Goal: Task Accomplishment & Management: Manage account settings

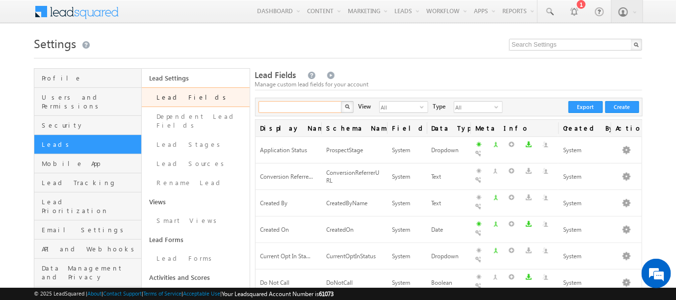
click at [287, 108] on input "text" at bounding box center [301, 107] width 84 height 12
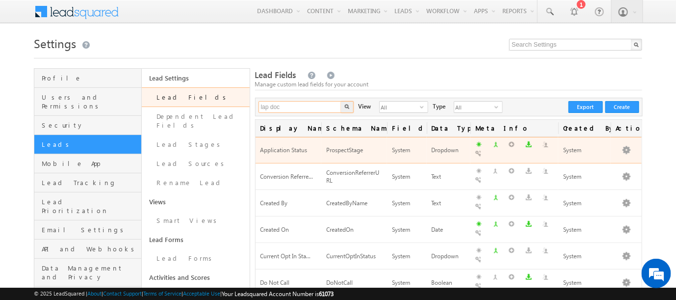
type input "lap doc"
click at [341, 101] on button "button" at bounding box center [347, 107] width 13 height 12
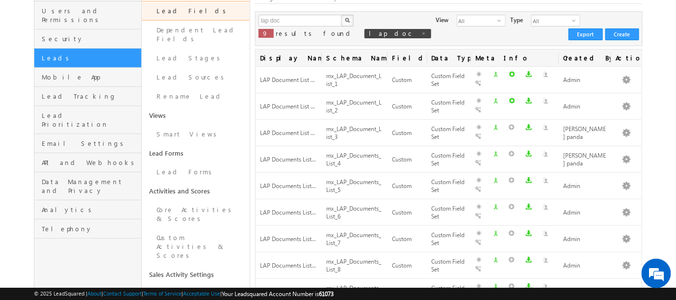
scroll to position [163, 0]
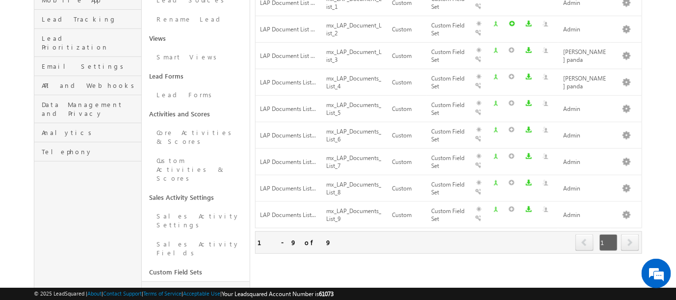
click at [172, 281] on link "Manage Custom Field Sets" at bounding box center [195, 295] width 107 height 28
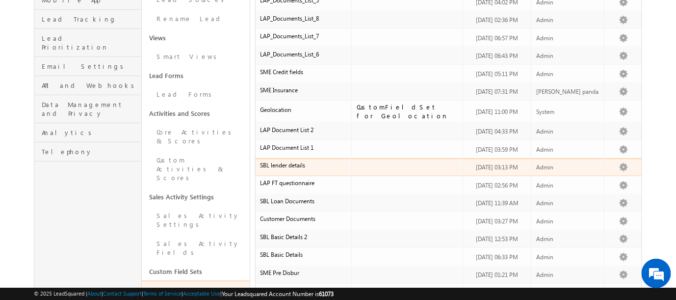
scroll to position [109, 0]
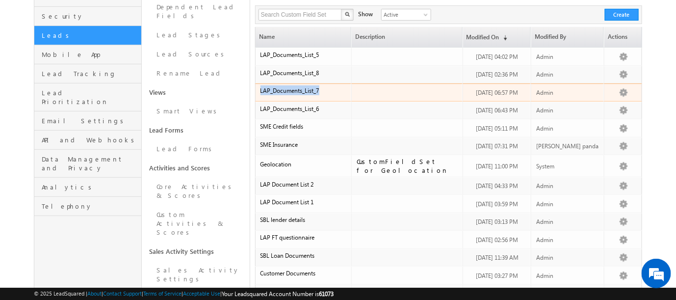
drag, startPoint x: 325, startPoint y: 88, endPoint x: 259, endPoint y: 92, distance: 66.8
click at [259, 92] on td "LAP_Documents_List_7" at bounding box center [303, 92] width 96 height 18
copy span "LAP_Documents_List_7"
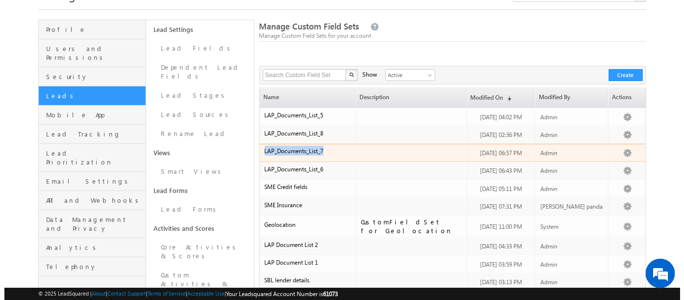
scroll to position [0, 0]
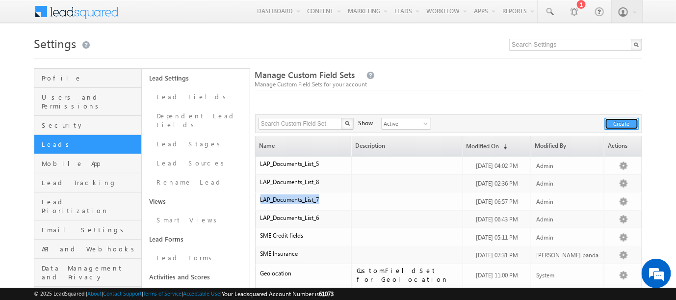
click at [620, 120] on button "Create" at bounding box center [622, 124] width 34 height 12
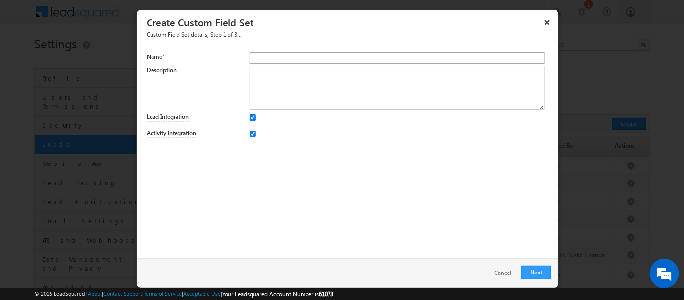
click at [268, 61] on input "text" at bounding box center [397, 58] width 295 height 12
type input "LAP Documents List 10"
click at [507, 268] on link "Cancel" at bounding box center [503, 273] width 37 height 14
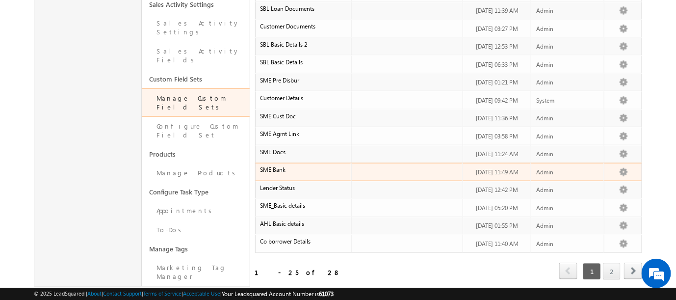
scroll to position [371, 0]
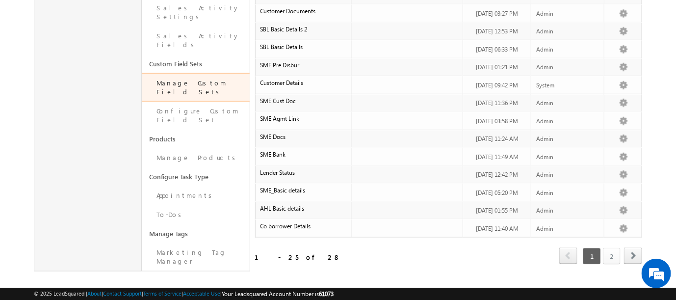
click at [620, 249] on link "2" at bounding box center [612, 256] width 18 height 17
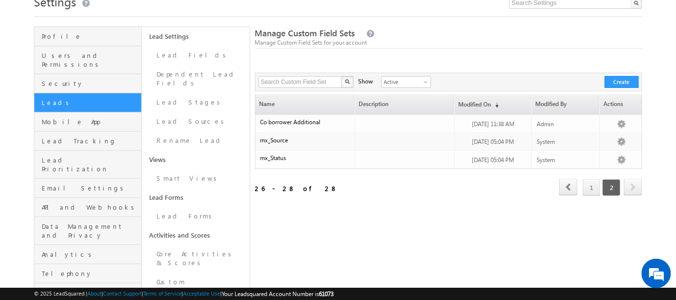
scroll to position [25, 0]
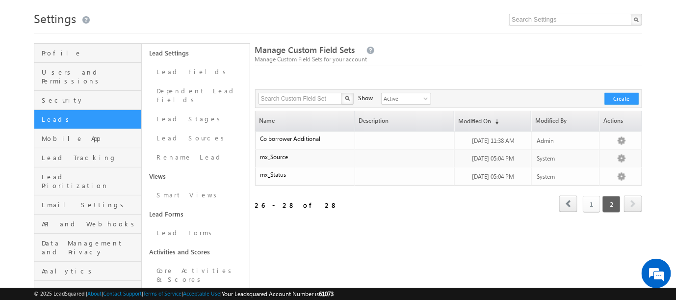
click at [592, 206] on link "1" at bounding box center [592, 204] width 18 height 17
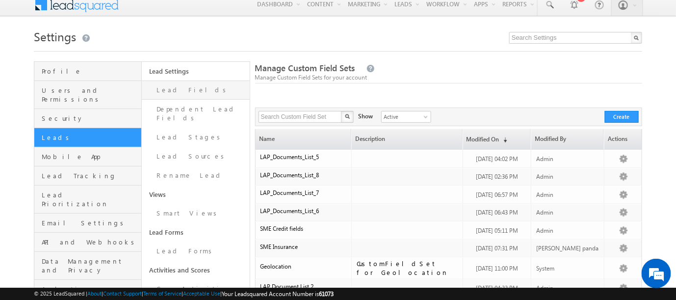
scroll to position [0, 0]
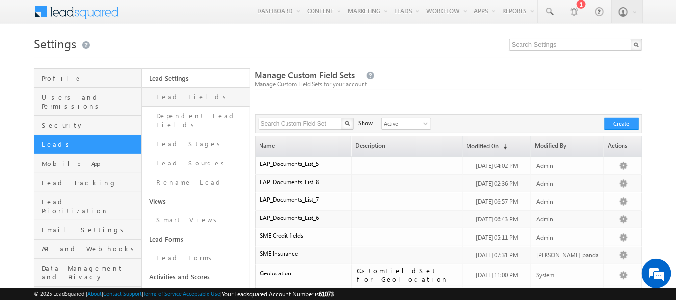
click at [170, 101] on link "Lead Fields" at bounding box center [195, 96] width 107 height 19
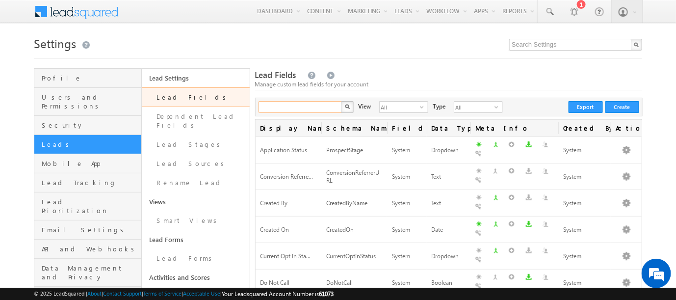
click at [297, 107] on input "text" at bounding box center [301, 107] width 84 height 12
type input "10"
click at [341, 101] on button "button" at bounding box center [347, 107] width 13 height 12
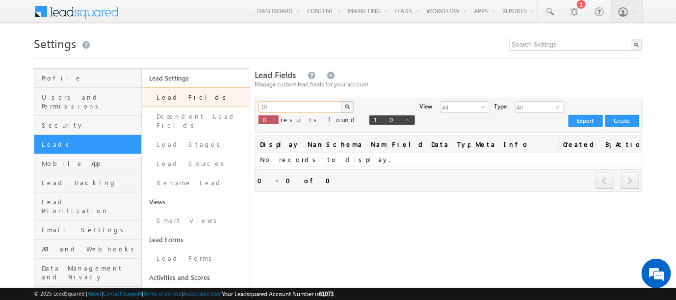
click at [293, 104] on input "10" at bounding box center [301, 107] width 84 height 12
type input "1"
type input "9"
click at [341, 101] on button "button" at bounding box center [347, 107] width 13 height 12
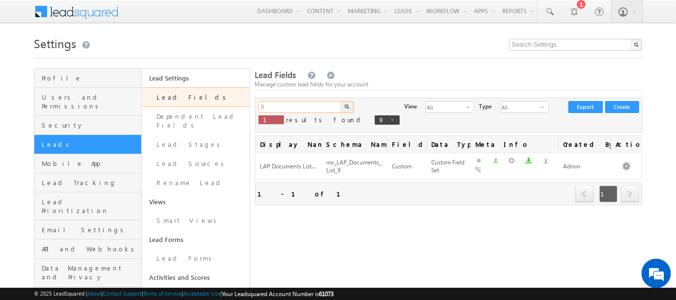
drag, startPoint x: 287, startPoint y: 106, endPoint x: 293, endPoint y: 117, distance: 11.9
click at [288, 111] on input "9" at bounding box center [301, 107] width 84 height 12
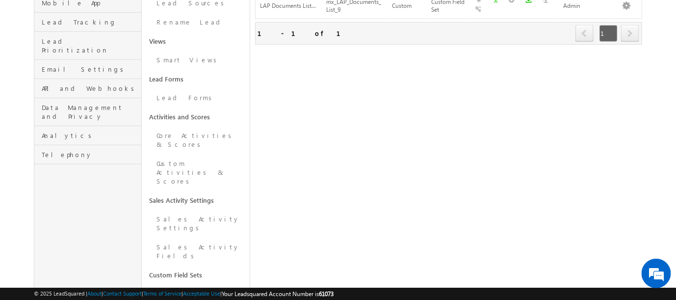
scroll to position [163, 0]
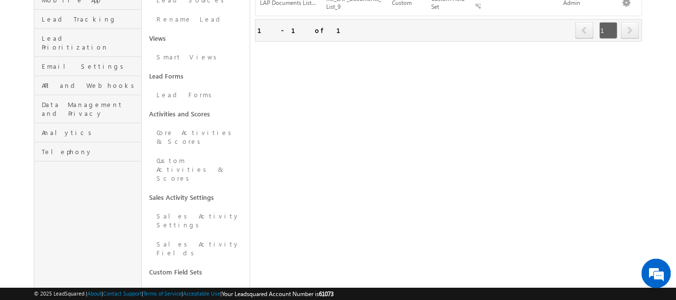
type input "Search Lead Fields"
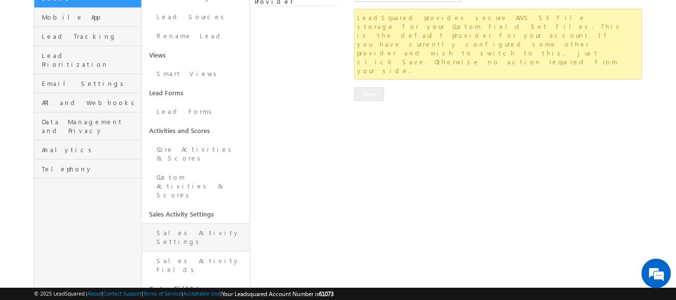
scroll to position [163, 0]
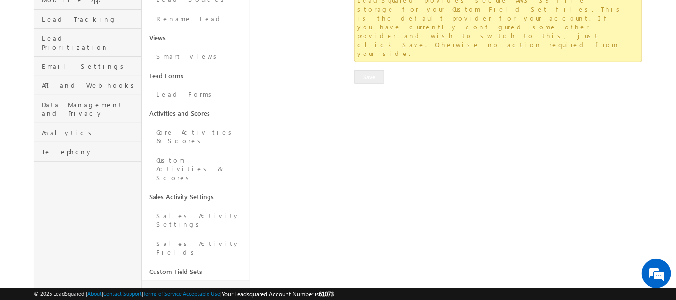
click at [191, 281] on link "Manage Custom Field Sets" at bounding box center [195, 295] width 107 height 28
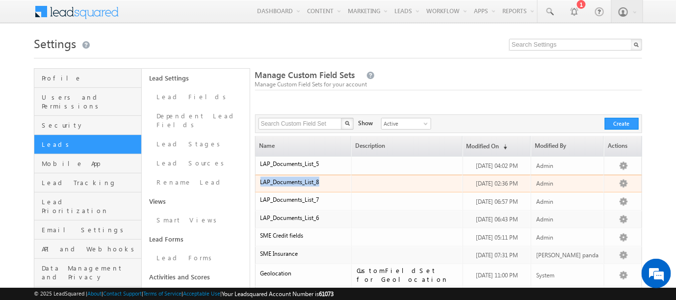
drag, startPoint x: 334, startPoint y: 183, endPoint x: 257, endPoint y: 190, distance: 77.3
click at [257, 190] on td "LAP_Documents_List_8" at bounding box center [303, 184] width 96 height 18
copy span "LAP_Documents_List_8"
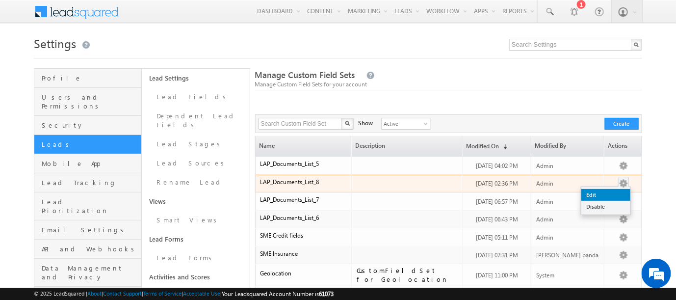
click at [597, 192] on link "Edit" at bounding box center [605, 195] width 49 height 12
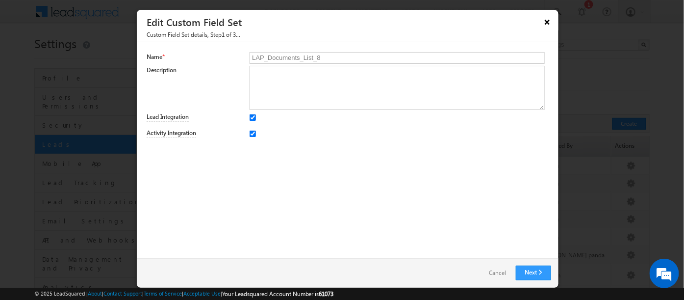
click at [549, 20] on button "×" at bounding box center [548, 21] width 16 height 17
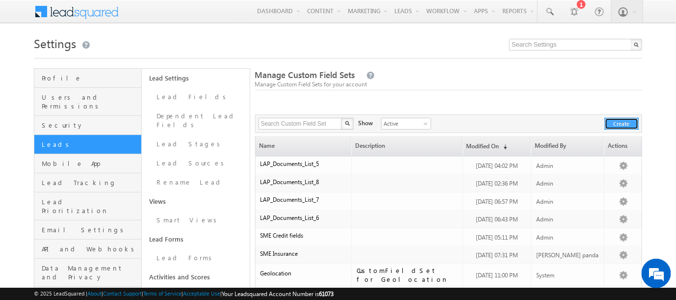
click at [619, 125] on button "Create" at bounding box center [622, 124] width 34 height 12
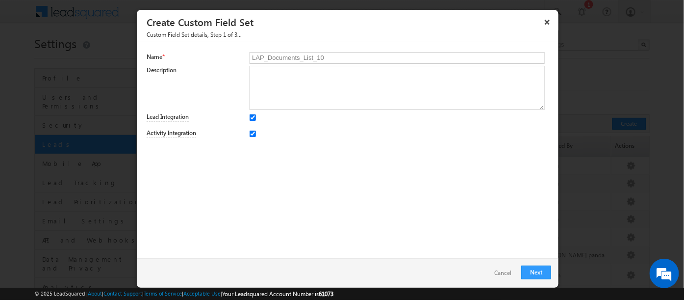
type input "LAP_Documents_List_10"
click at [355, 130] on div at bounding box center [399, 133] width 299 height 14
click at [547, 273] on link "Next" at bounding box center [537, 272] width 30 height 14
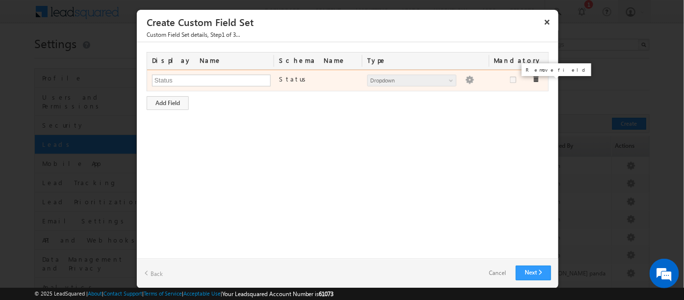
click at [537, 79] on span at bounding box center [536, 79] width 7 height 7
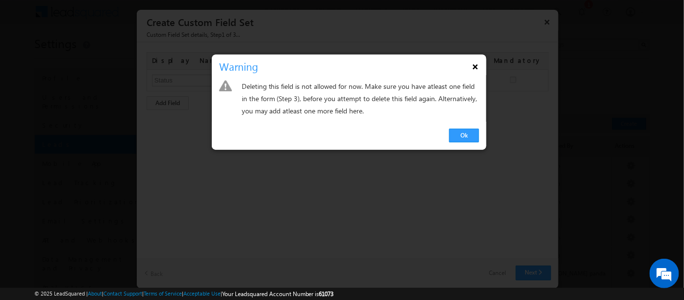
click at [480, 66] on button "×" at bounding box center [476, 66] width 16 height 17
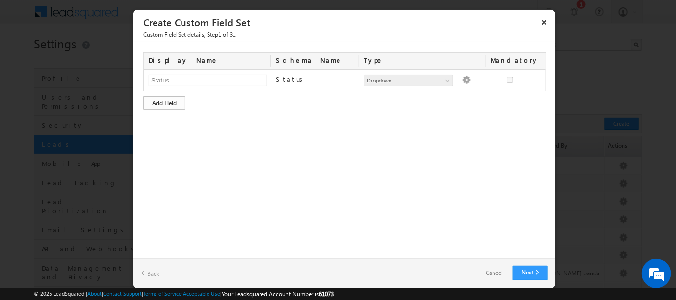
click at [178, 100] on div "Add Field" at bounding box center [164, 103] width 42 height 14
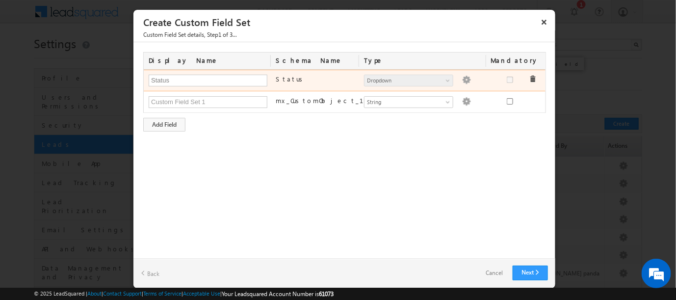
click at [530, 79] on span at bounding box center [532, 79] width 7 height 7
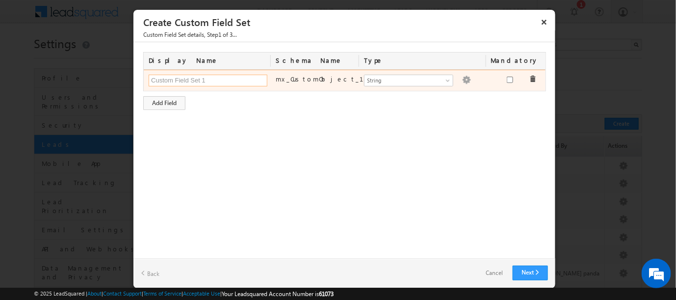
click at [234, 77] on input "text" at bounding box center [208, 81] width 119 height 12
paste input "Utility Bill Available"
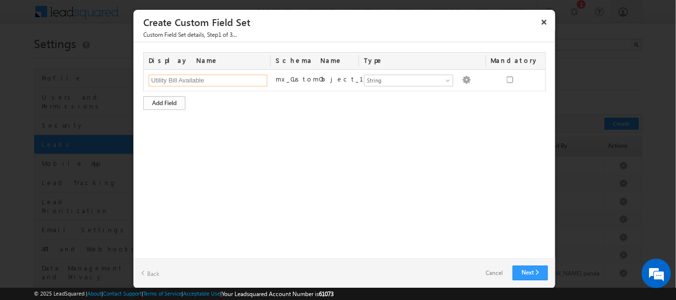
type input "Utility Bill Available"
click at [167, 104] on div "Add Field" at bounding box center [164, 103] width 42 height 14
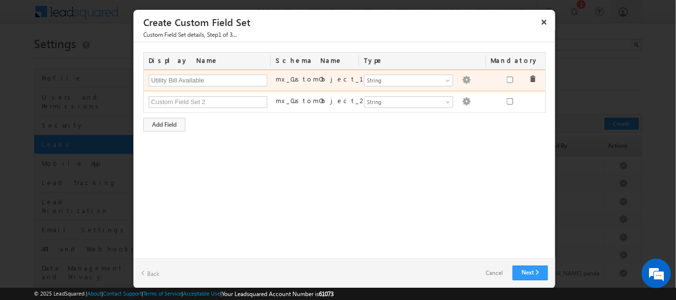
click at [462, 78] on img at bounding box center [466, 80] width 9 height 9
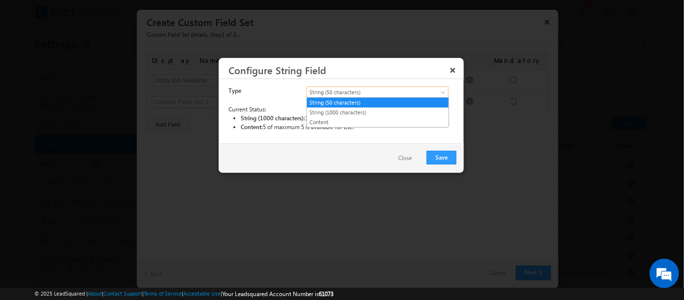
click at [359, 92] on span "String (50 characters)" at bounding box center [369, 92] width 125 height 9
click at [375, 155] on div "Save Close" at bounding box center [341, 157] width 245 height 29
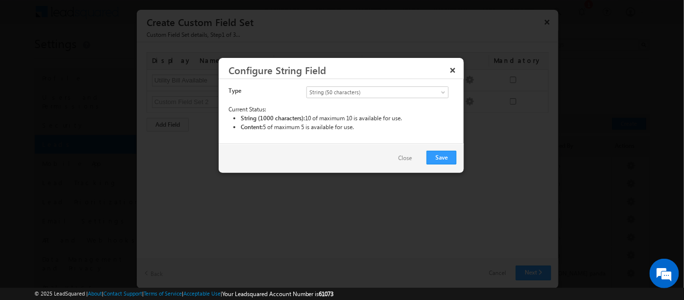
click at [401, 157] on button "Close" at bounding box center [405, 158] width 33 height 14
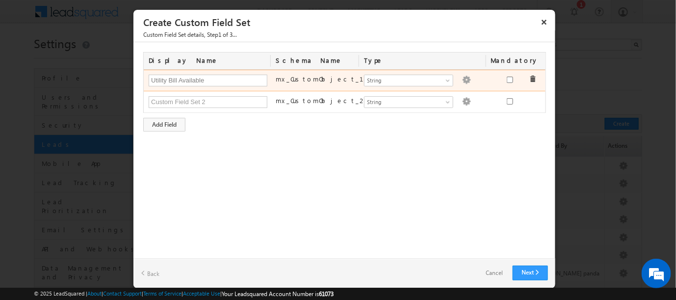
click at [462, 78] on img at bounding box center [466, 80] width 9 height 9
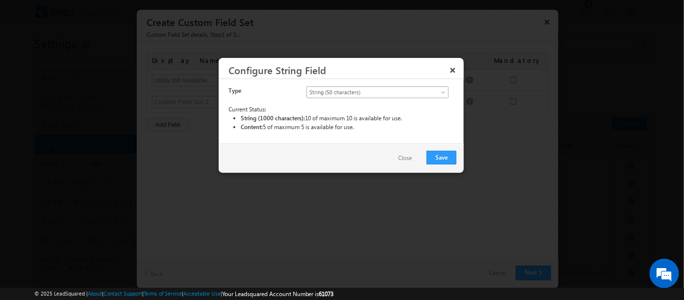
click at [439, 92] on link "String (50 characters)" at bounding box center [378, 92] width 142 height 12
click at [452, 66] on button "×" at bounding box center [453, 69] width 16 height 17
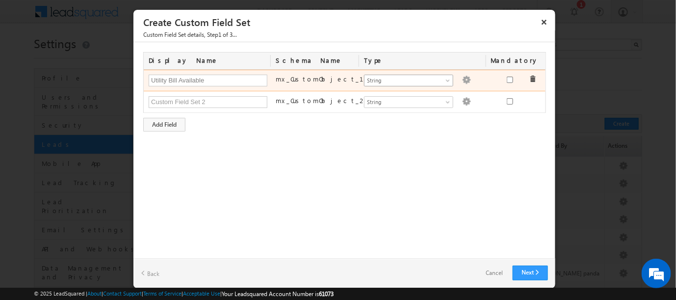
click at [447, 80] on span at bounding box center [449, 82] width 8 height 8
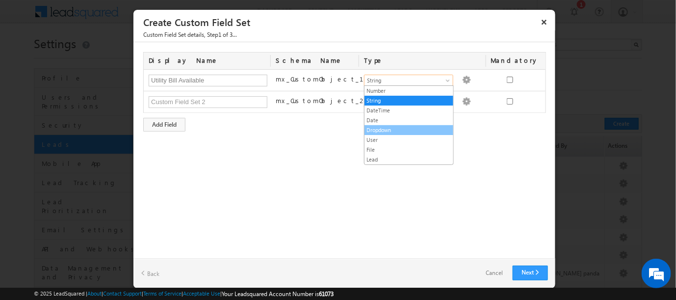
click at [383, 126] on link "Dropdown" at bounding box center [409, 130] width 89 height 9
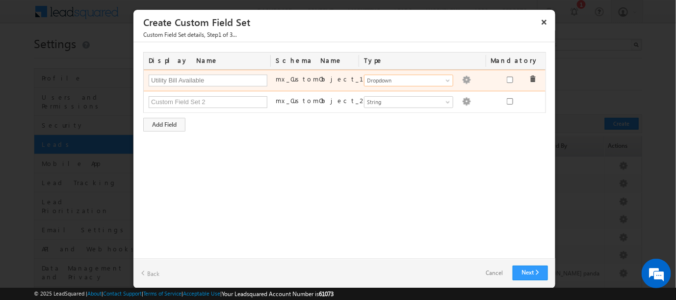
click at [462, 78] on img at bounding box center [466, 80] width 9 height 9
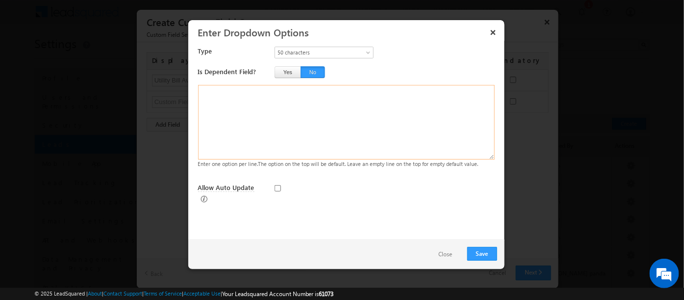
click at [258, 101] on textarea at bounding box center [346, 122] width 297 height 75
type textarea "Yes No"
click at [487, 253] on button "Save" at bounding box center [483, 254] width 30 height 14
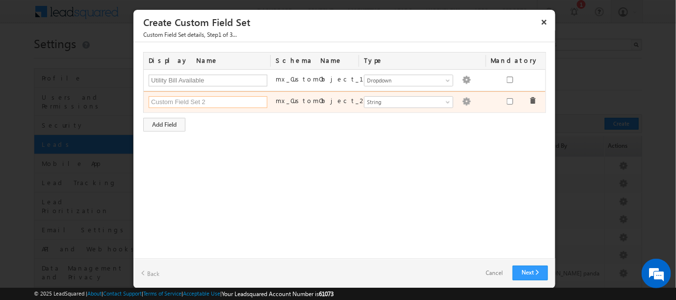
click at [179, 99] on input "text" at bounding box center [208, 102] width 119 height 12
paste input "No of CoApplicant"
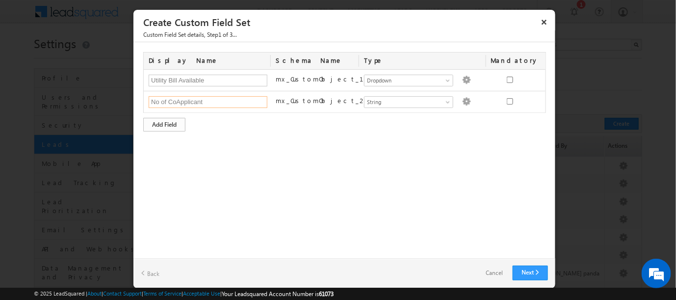
type input "No of CoApplicant"
click at [162, 127] on div "Add Field" at bounding box center [164, 125] width 42 height 14
type input "No of Income considered Co App"
click at [164, 142] on div "Add Field" at bounding box center [164, 146] width 42 height 14
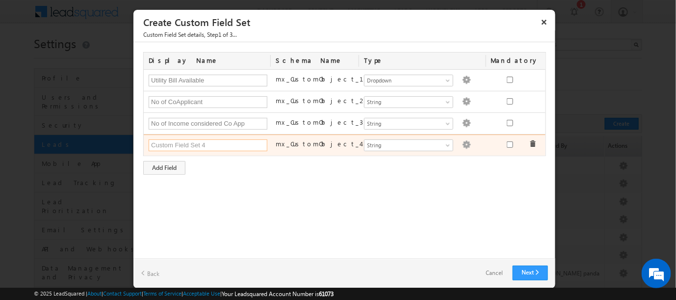
paste input "Income Considered Co App"
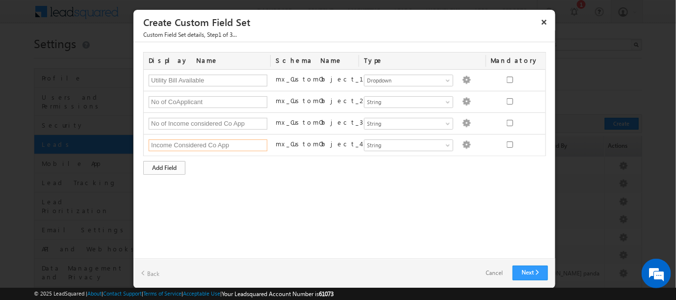
type input "Income Considered Co App"
click at [176, 168] on div "Add Field" at bounding box center [164, 168] width 42 height 14
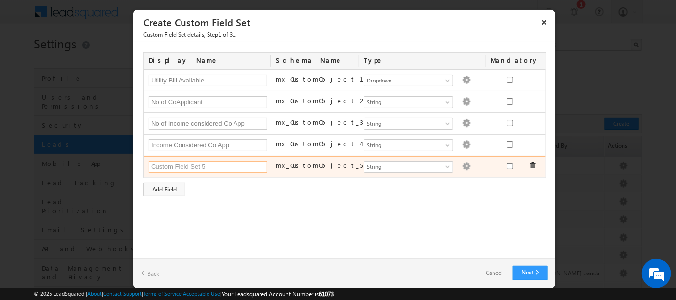
paste input "Property within Geo Limit"
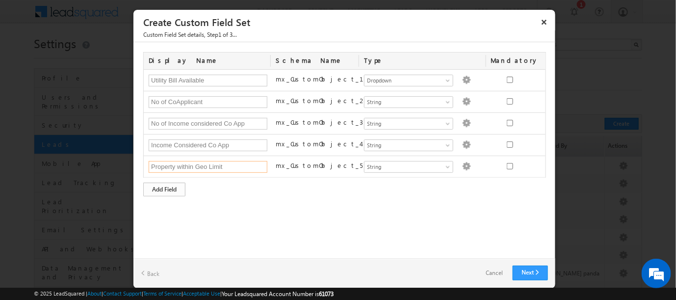
type input "Property within Geo Limit"
click at [158, 188] on div "Add Field" at bounding box center [164, 190] width 42 height 14
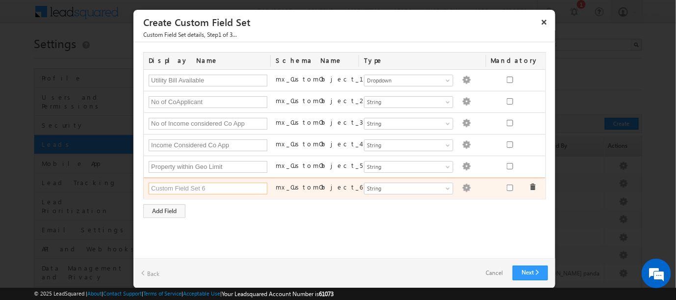
paste input "FI Office Status"
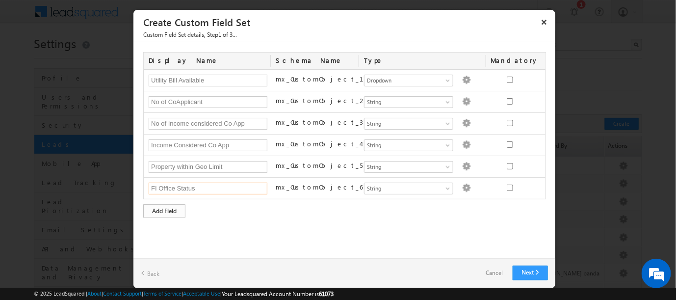
type input "FI Office Status"
click at [168, 204] on div "Add Field" at bounding box center [164, 211] width 42 height 14
paste input "FI Office Substatus"
type input "FI Office Substatus"
click at [161, 230] on div "Add Field" at bounding box center [164, 233] width 42 height 14
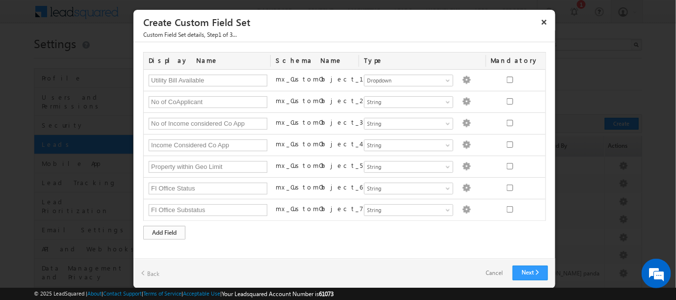
scroll to position [8, 0]
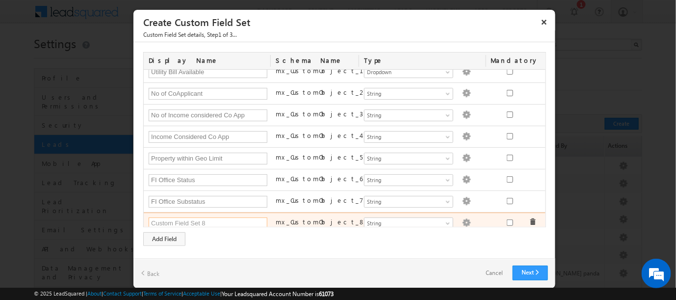
paste input "FI Office Status By FT"
type input "FI Office Status By FT"
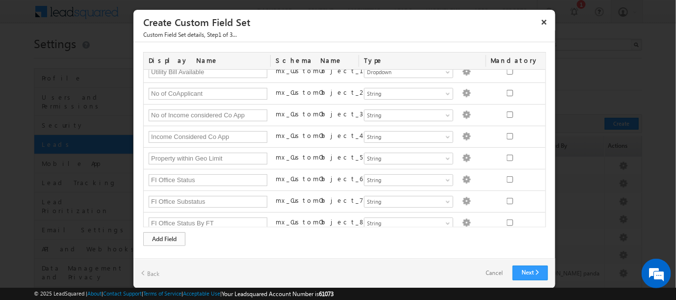
click at [167, 237] on div "Add Field" at bounding box center [164, 239] width 42 height 14
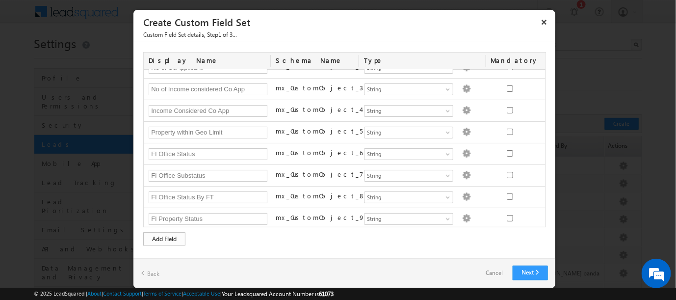
type input "FI Property Status"
click at [170, 235] on div "Add Field" at bounding box center [164, 239] width 42 height 14
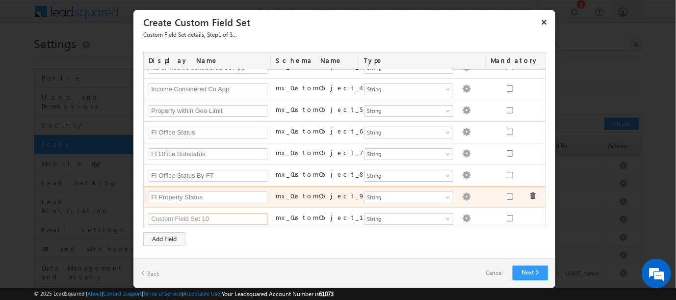
paste input "FI Property Substatus"
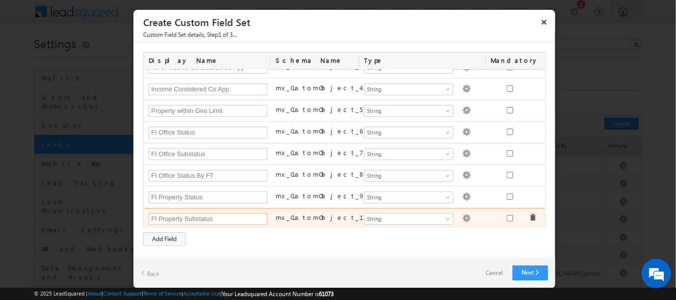
type input "FI Property Substatus"
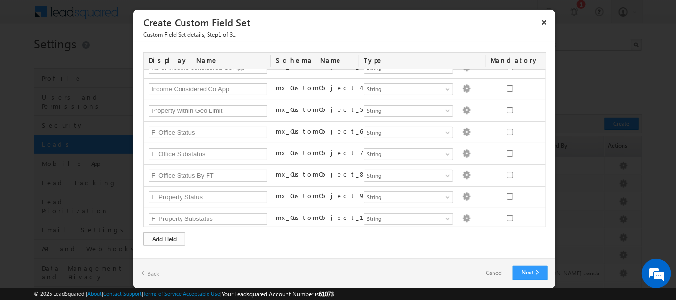
click at [167, 237] on div "Add Field" at bounding box center [164, 239] width 42 height 14
type input "FI Property Status By FT"
click at [164, 236] on div "Add Field" at bounding box center [164, 239] width 42 height 14
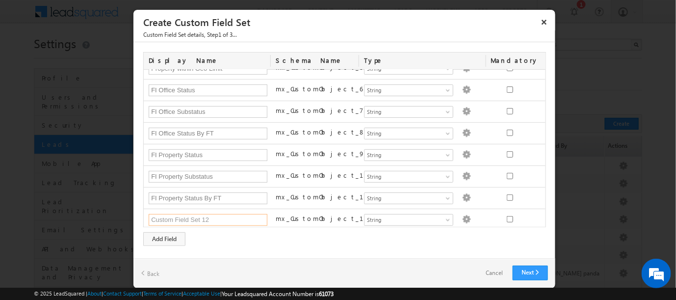
paste input "Towards EAST"
type input "Towards EAST"
click at [160, 240] on div "Add Field" at bounding box center [164, 239] width 42 height 14
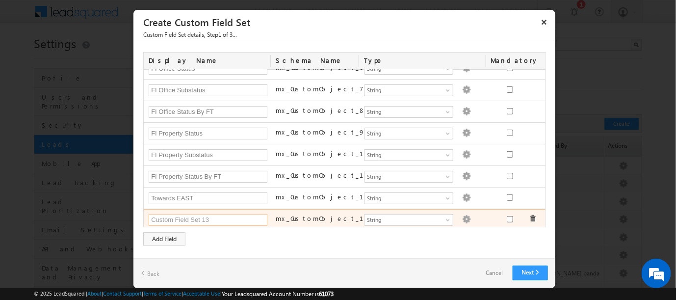
paste input "Towards SOUTH"
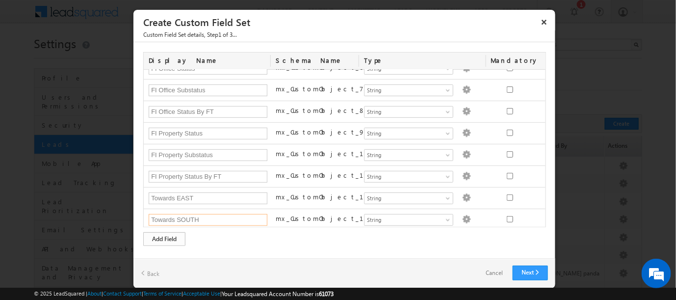
type input "Towards SOUTH"
click at [174, 237] on div "Add Field" at bounding box center [164, 239] width 42 height 14
type input "Towards WEST"
click at [171, 235] on div "Add Field" at bounding box center [164, 239] width 42 height 14
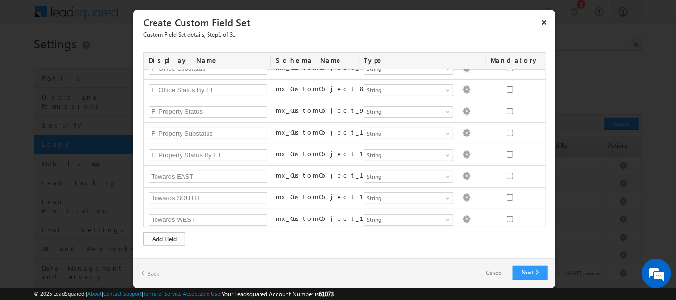
scroll to position [162, 0]
type input "Towards NORTH"
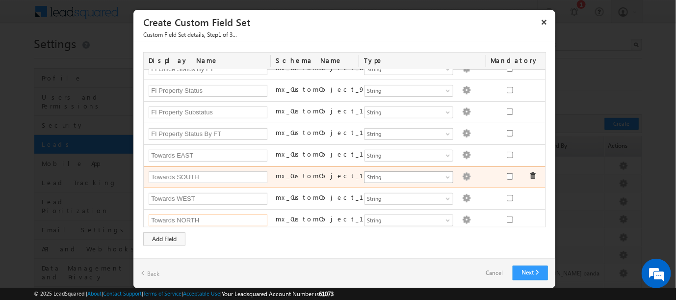
scroll to position [0, 0]
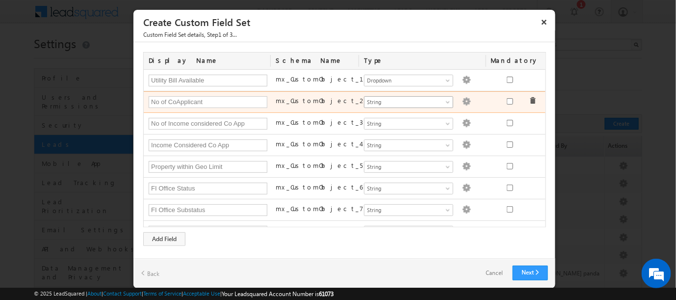
click at [445, 100] on span at bounding box center [449, 104] width 8 height 8
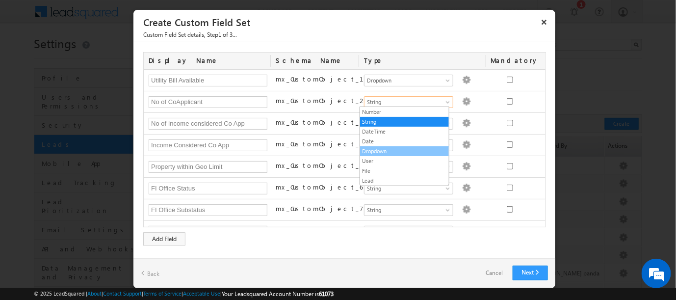
click at [390, 151] on link "Dropdown" at bounding box center [404, 151] width 89 height 9
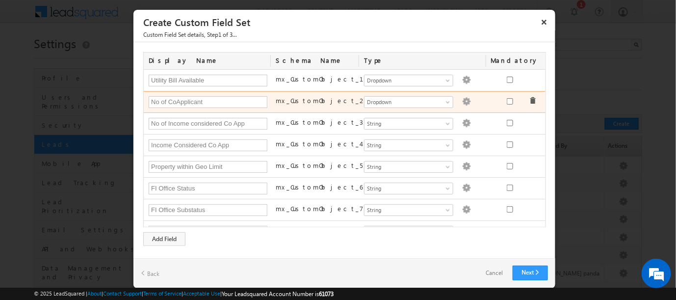
click at [462, 98] on img at bounding box center [466, 101] width 9 height 9
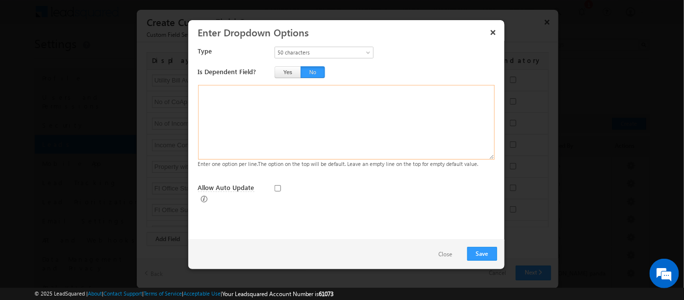
click at [264, 107] on textarea at bounding box center [346, 122] width 297 height 75
type textarea "t"
type textarea "Yes No"
click at [483, 257] on button "Save" at bounding box center [483, 254] width 30 height 14
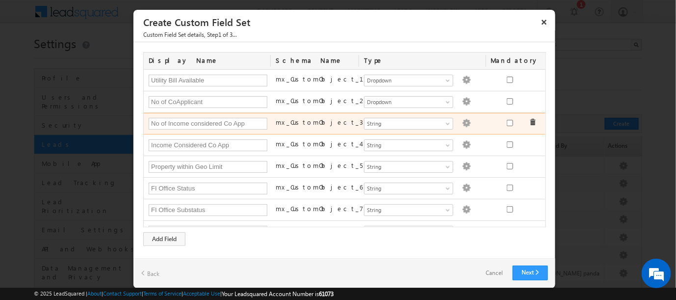
click at [462, 119] on img at bounding box center [466, 123] width 9 height 9
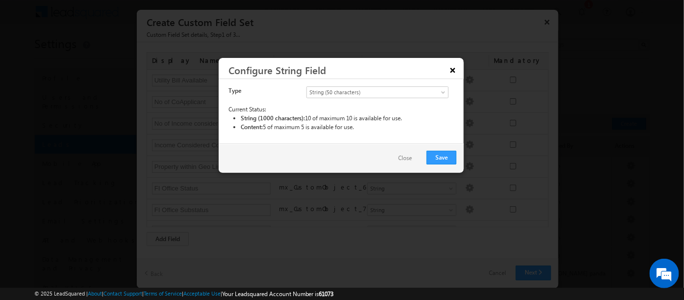
click at [454, 68] on button "×" at bounding box center [453, 69] width 16 height 17
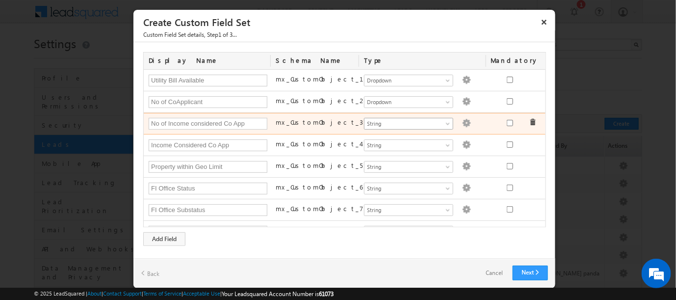
click at [445, 122] on span at bounding box center [449, 126] width 8 height 8
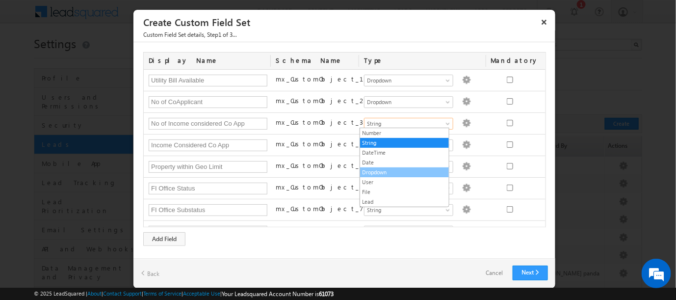
click at [381, 174] on link "Dropdown" at bounding box center [404, 172] width 89 height 9
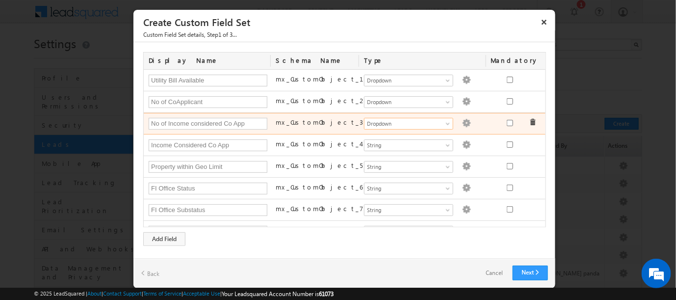
click at [462, 119] on img at bounding box center [466, 123] width 9 height 9
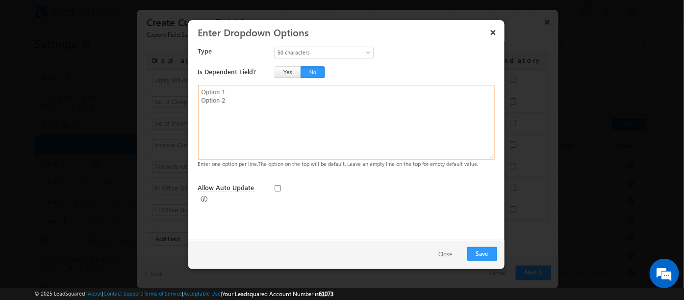
click at [265, 104] on textarea at bounding box center [346, 122] width 297 height 75
type textarea "Yes No"
click at [480, 251] on button "Save" at bounding box center [483, 254] width 30 height 14
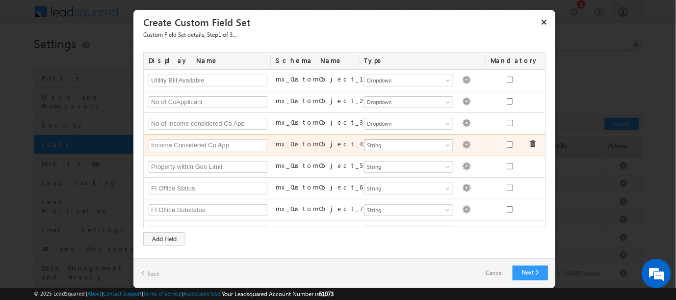
click at [445, 143] on span at bounding box center [449, 147] width 8 height 8
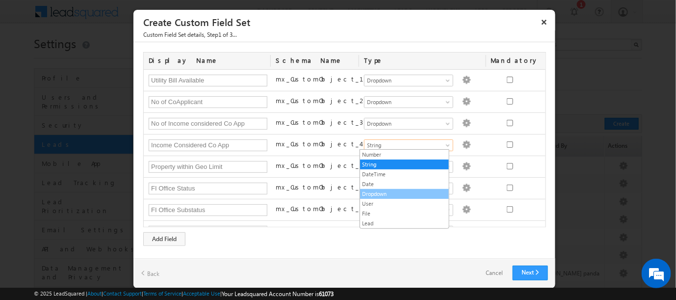
click at [379, 192] on link "Dropdown" at bounding box center [404, 193] width 89 height 9
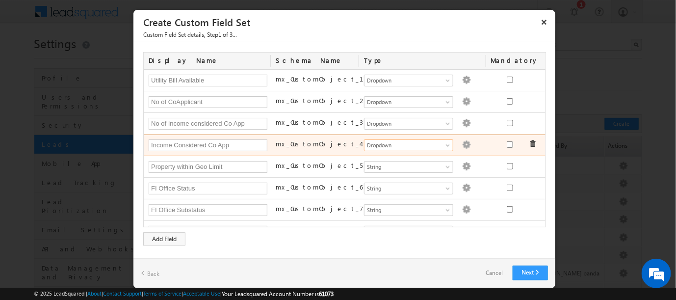
click at [462, 143] on img at bounding box center [466, 144] width 9 height 9
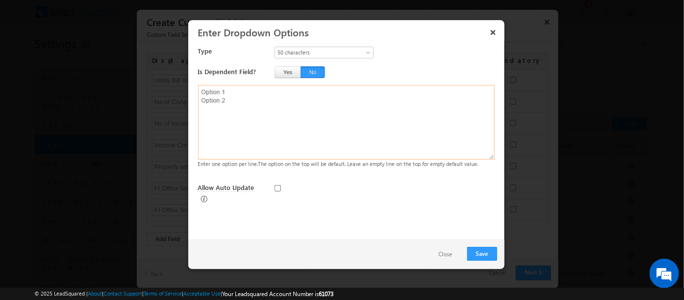
click at [280, 112] on textarea at bounding box center [346, 122] width 297 height 75
type textarea "Yes No"
click at [483, 259] on button "Save" at bounding box center [483, 254] width 30 height 14
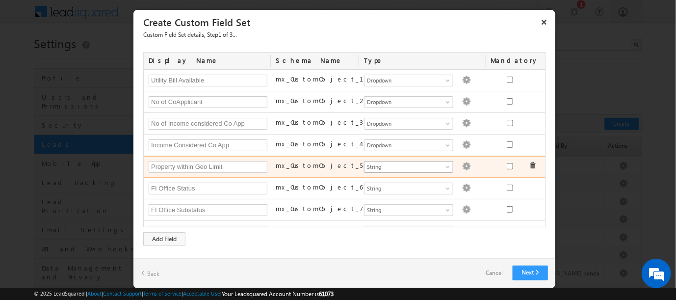
click at [445, 165] on span at bounding box center [449, 169] width 8 height 8
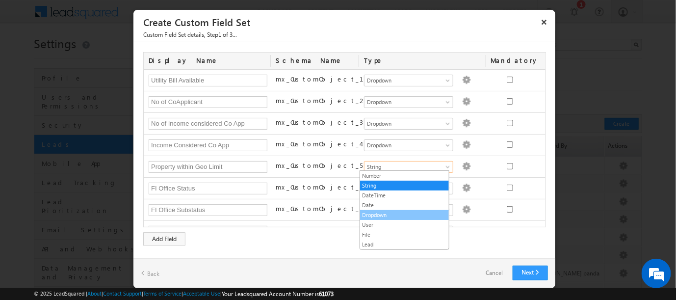
click at [387, 212] on link "Dropdown" at bounding box center [404, 214] width 89 height 9
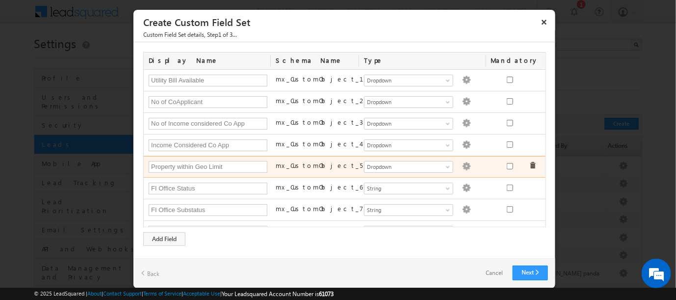
click at [462, 162] on img at bounding box center [466, 166] width 9 height 9
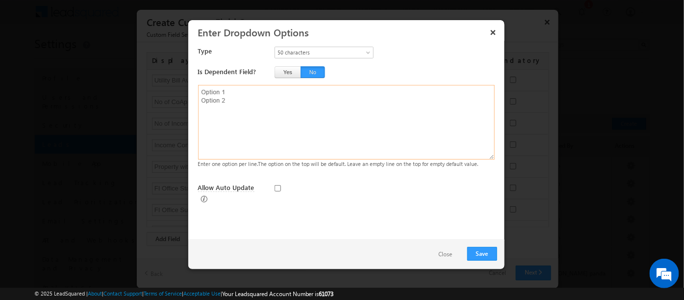
click at [285, 105] on textarea at bounding box center [346, 122] width 297 height 75
type textarea "Yes No"
click at [485, 260] on button "Save" at bounding box center [483, 254] width 30 height 14
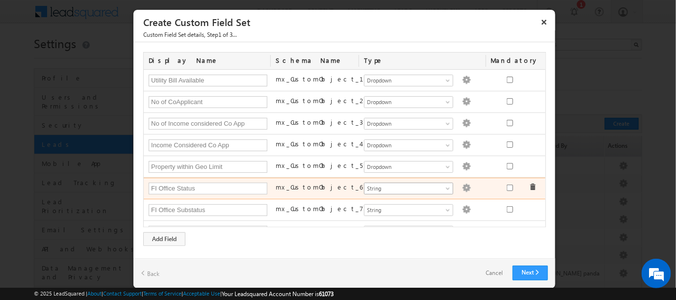
click at [445, 186] on span at bounding box center [449, 190] width 8 height 8
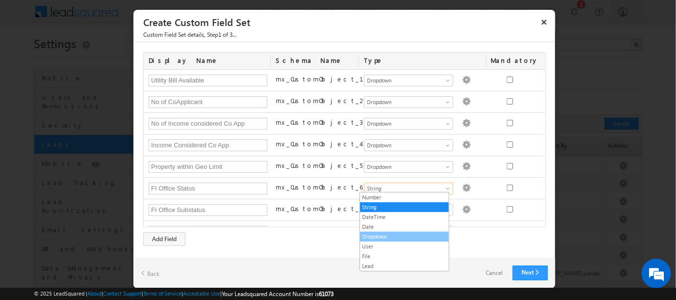
click at [377, 232] on link "Dropdown" at bounding box center [404, 236] width 89 height 9
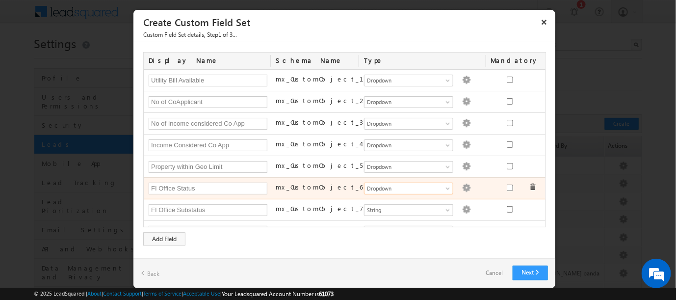
click at [462, 186] on img at bounding box center [466, 187] width 9 height 9
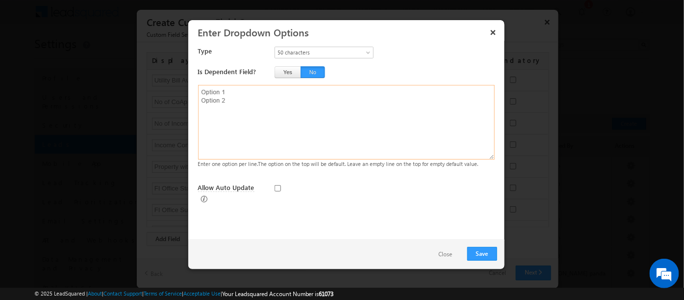
click at [275, 90] on textarea at bounding box center [346, 122] width 297 height 75
type textarea "U"
type textarea "Yes No"
click at [481, 259] on button "Save" at bounding box center [483, 254] width 30 height 14
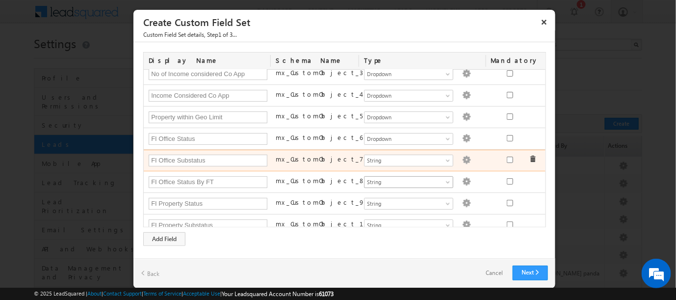
scroll to position [57, 0]
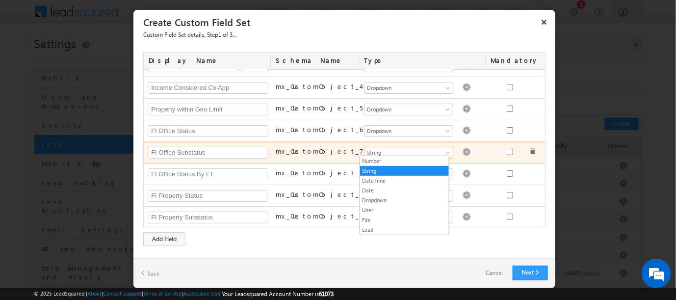
click at [442, 147] on link "String" at bounding box center [408, 153] width 89 height 12
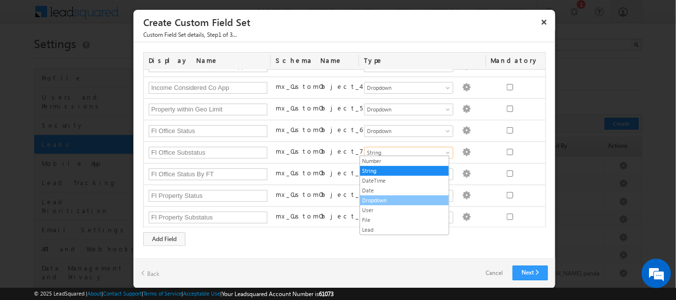
click at [376, 198] on link "Dropdown" at bounding box center [404, 200] width 89 height 9
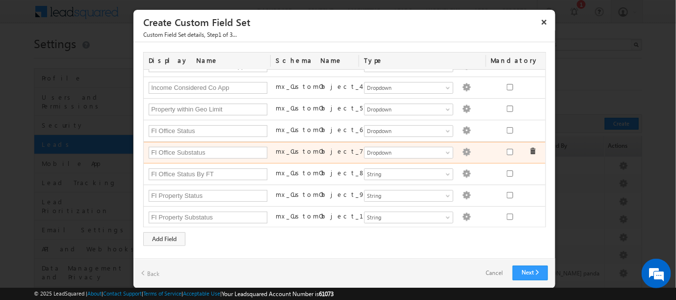
click at [462, 148] on img at bounding box center [466, 152] width 9 height 9
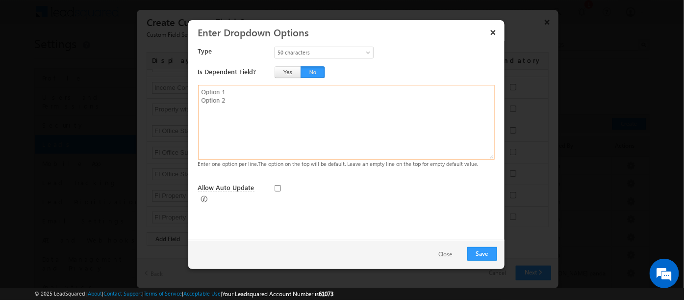
click at [225, 104] on textarea at bounding box center [346, 122] width 297 height 75
type textarea "Yes No"
click at [483, 247] on button "Save" at bounding box center [483, 254] width 30 height 14
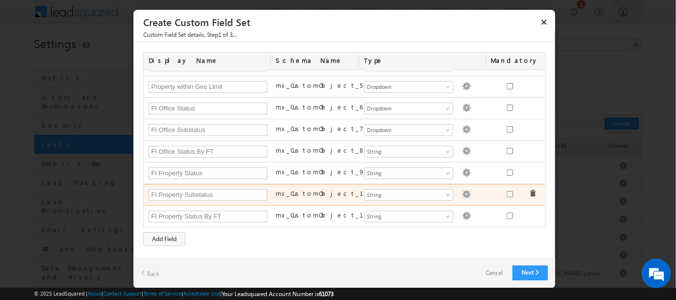
scroll to position [80, 0]
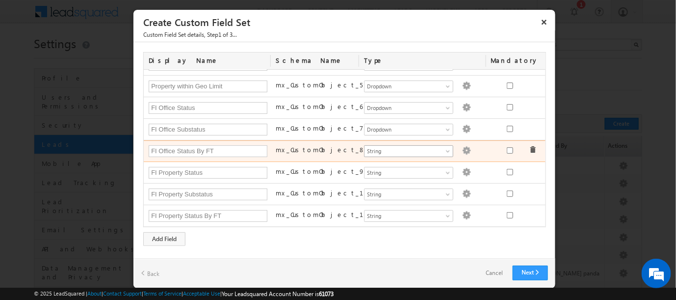
click at [445, 149] on span at bounding box center [449, 153] width 8 height 8
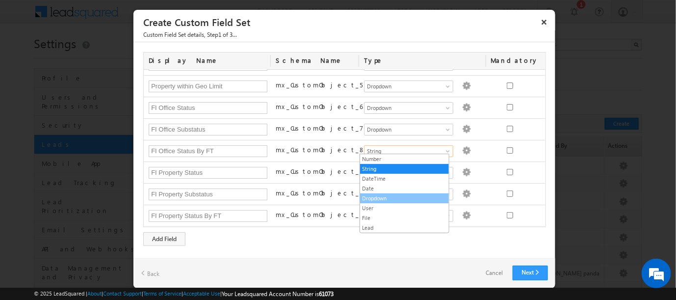
click at [390, 194] on link "Dropdown" at bounding box center [404, 198] width 89 height 9
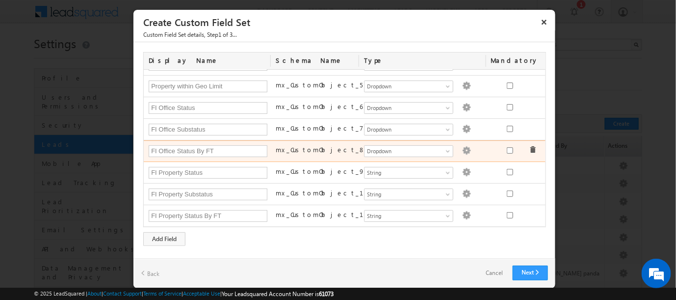
click at [462, 148] on img at bounding box center [466, 150] width 9 height 9
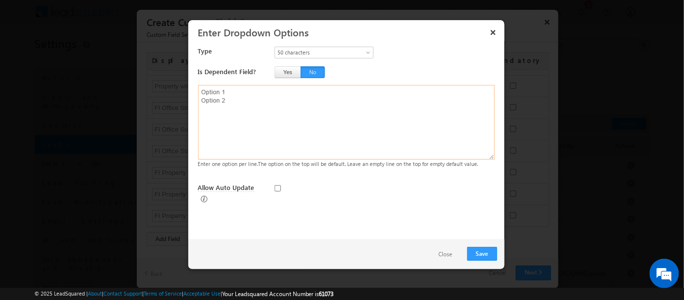
click at [277, 130] on textarea at bounding box center [346, 122] width 297 height 75
type textarea "Yes No"
click at [480, 253] on button "Save" at bounding box center [483, 254] width 30 height 14
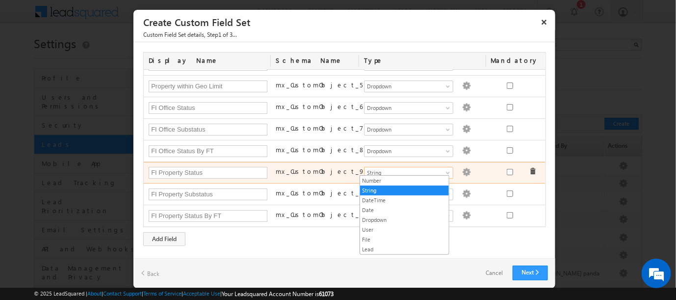
click at [445, 171] on span at bounding box center [449, 175] width 8 height 8
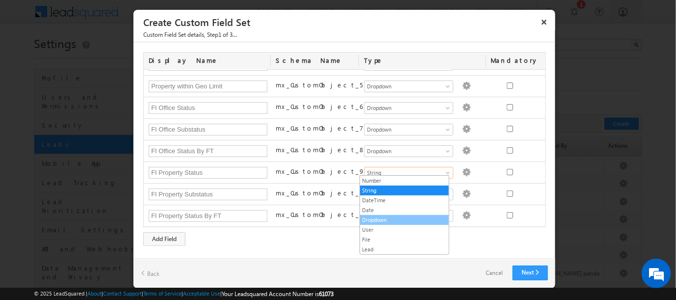
click at [370, 221] on link "Dropdown" at bounding box center [404, 219] width 89 height 9
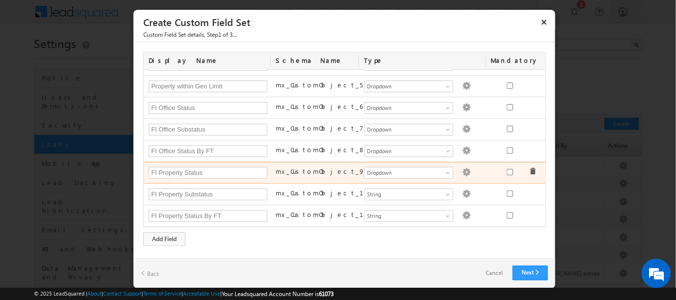
click at [462, 169] on img at bounding box center [466, 172] width 9 height 9
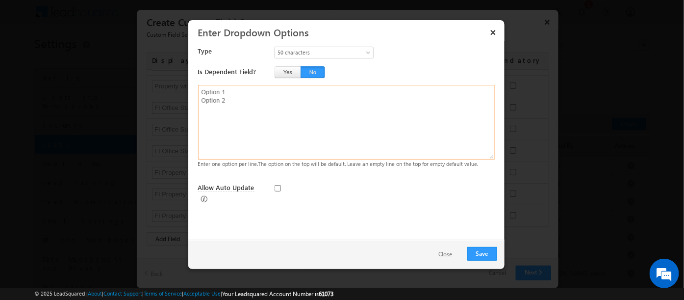
click at [282, 120] on textarea at bounding box center [346, 122] width 297 height 75
type textarea "Yes No"
click at [486, 249] on button "Save" at bounding box center [483, 254] width 30 height 14
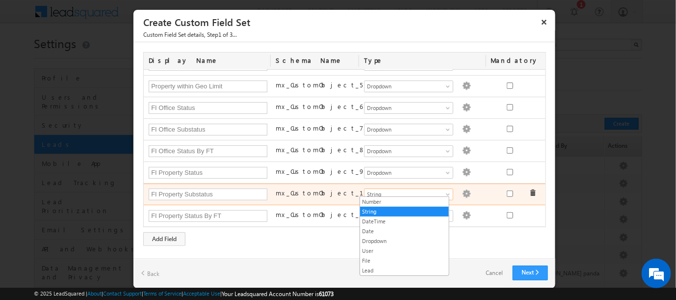
click at [445, 192] on span at bounding box center [449, 196] width 8 height 8
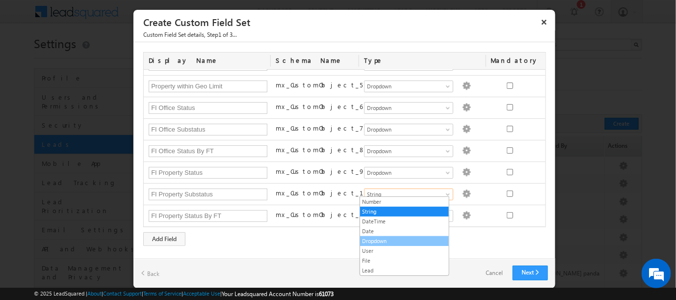
click at [385, 237] on link "Dropdown" at bounding box center [404, 240] width 89 height 9
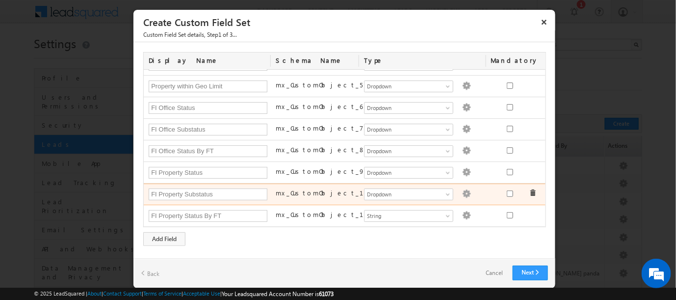
click at [462, 192] on img at bounding box center [466, 193] width 9 height 9
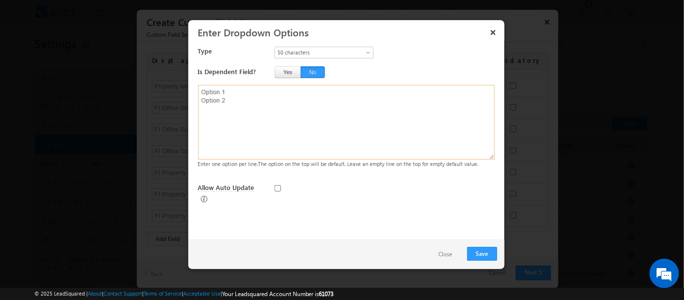
click at [251, 120] on textarea at bounding box center [346, 122] width 297 height 75
type textarea "Yes No"
click at [487, 254] on button "Save" at bounding box center [483, 254] width 30 height 14
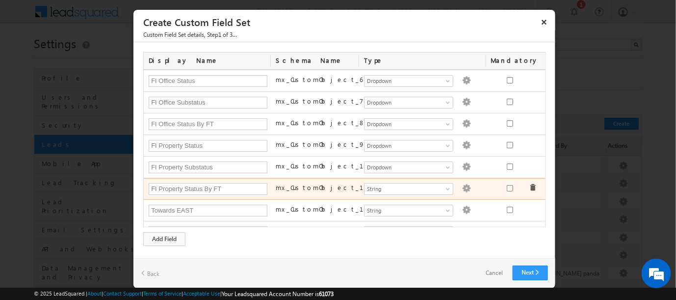
scroll to position [109, 0]
click at [462, 184] on img at bounding box center [466, 187] width 9 height 9
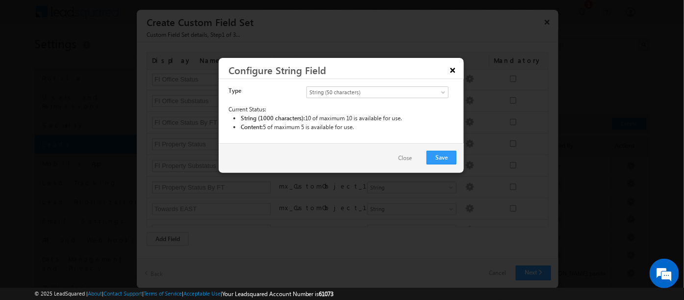
click at [452, 68] on button "×" at bounding box center [453, 69] width 16 height 17
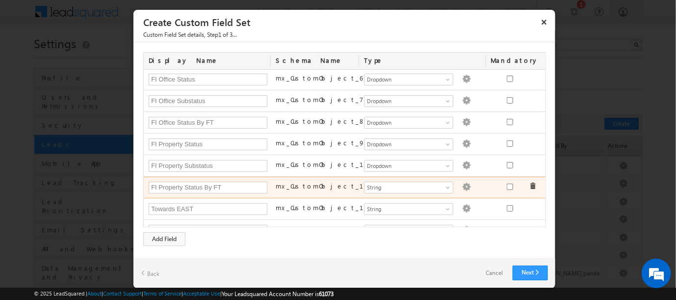
click at [462, 185] on img at bounding box center [466, 187] width 9 height 9
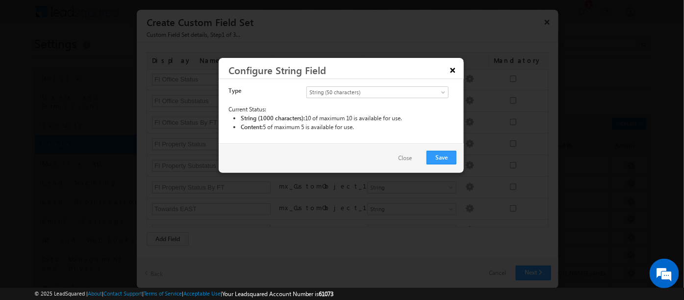
click at [457, 68] on button "×" at bounding box center [453, 69] width 16 height 17
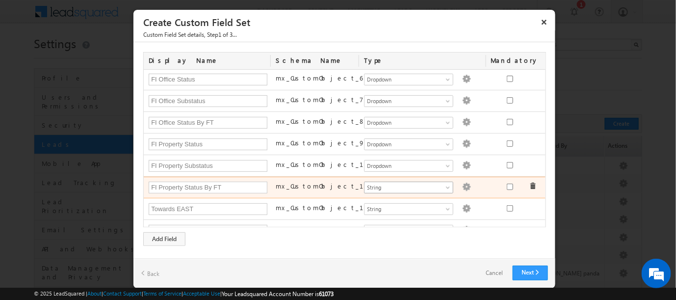
click at [445, 185] on span at bounding box center [449, 189] width 8 height 8
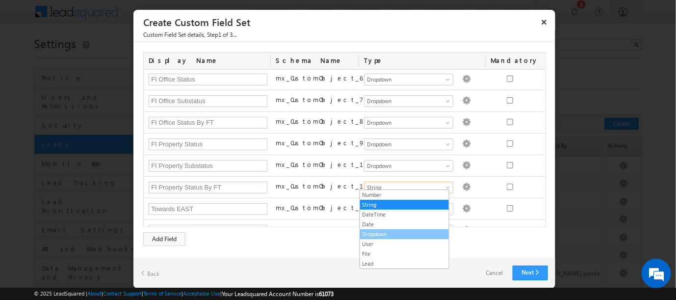
click at [380, 230] on link "Dropdown" at bounding box center [404, 234] width 89 height 9
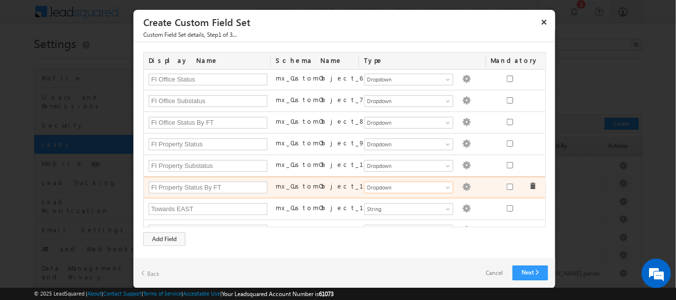
click at [462, 185] on img at bounding box center [466, 187] width 9 height 9
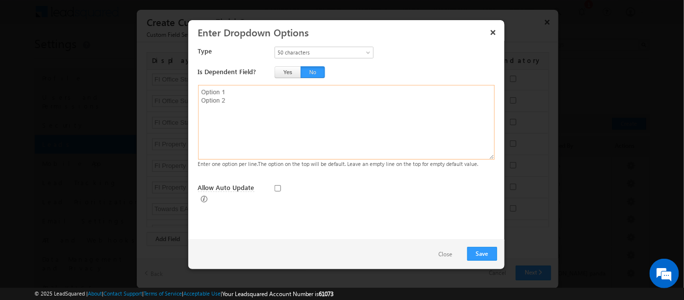
click at [319, 106] on textarea at bounding box center [346, 122] width 297 height 75
type textarea "Yes No"
click at [477, 254] on button "Save" at bounding box center [483, 254] width 30 height 14
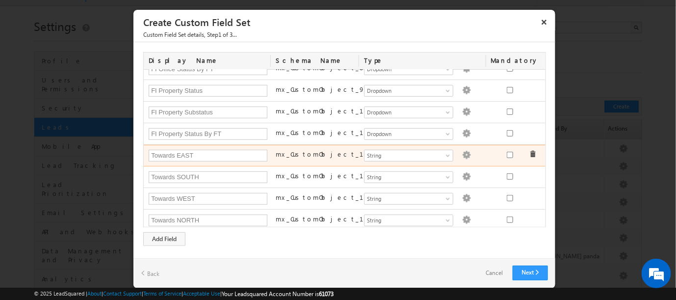
scroll to position [21, 0]
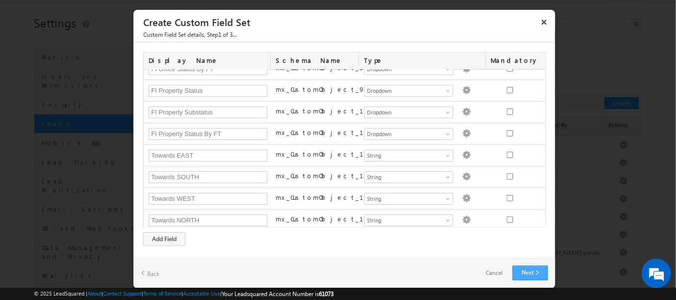
click at [526, 271] on link "Next" at bounding box center [530, 272] width 35 height 15
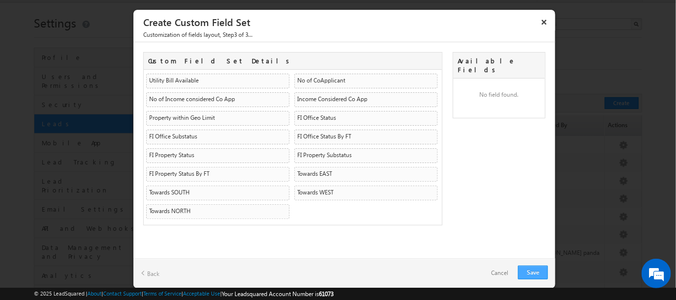
click at [526, 274] on link "Save" at bounding box center [533, 272] width 30 height 14
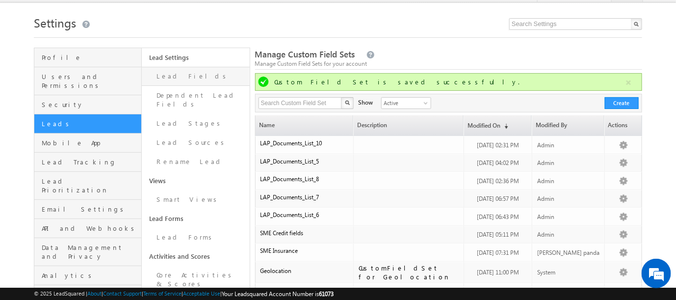
click at [170, 76] on link "Lead Fields" at bounding box center [195, 76] width 107 height 19
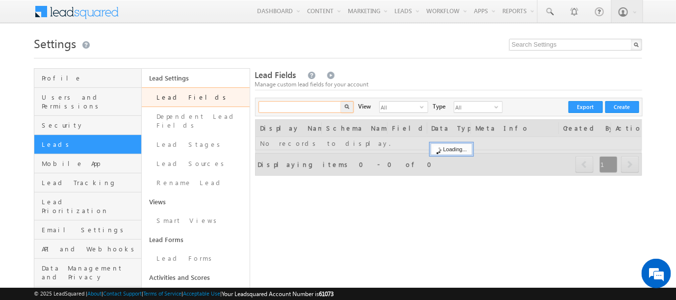
click at [287, 104] on input "text" at bounding box center [301, 107] width 84 height 12
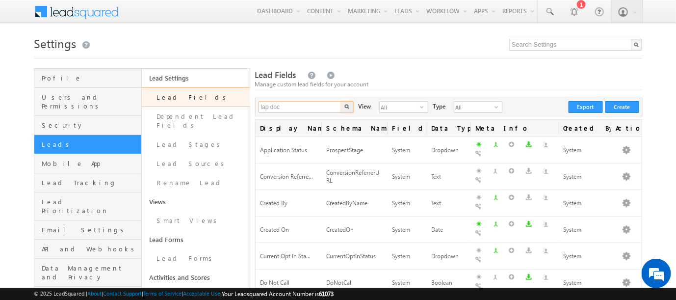
type input "lap doc"
click at [341, 101] on button "button" at bounding box center [347, 107] width 13 height 12
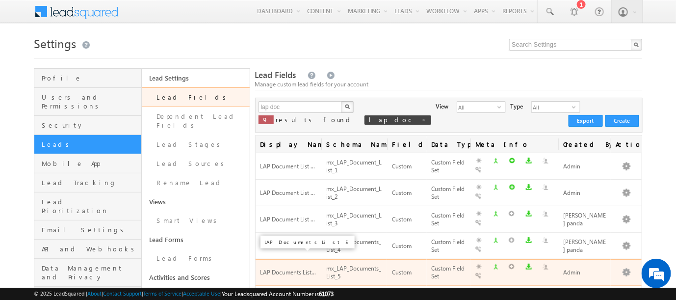
click at [310, 268] on span "LAP Documents List..." at bounding box center [289, 271] width 56 height 7
drag, startPoint x: 261, startPoint y: 256, endPoint x: 319, endPoint y: 259, distance: 58.5
click at [319, 259] on td "LAP Documents List..." at bounding box center [289, 272] width 66 height 26
drag, startPoint x: 319, startPoint y: 259, endPoint x: 529, endPoint y: 252, distance: 210.1
click at [450, 263] on div "Custom Field Set" at bounding box center [449, 272] width 34 height 19
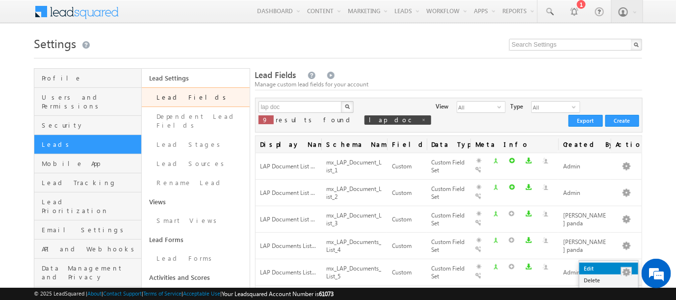
click at [605, 267] on link "Edit" at bounding box center [608, 268] width 59 height 12
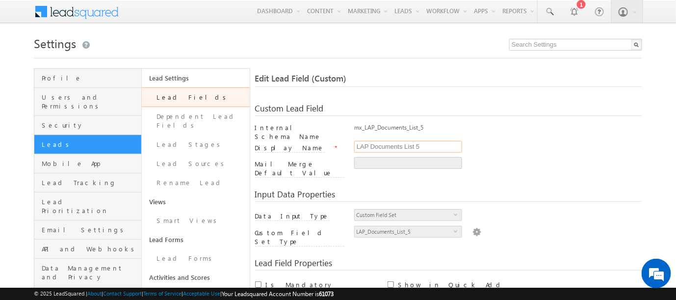
drag, startPoint x: 427, startPoint y: 141, endPoint x: 339, endPoint y: 148, distance: 88.6
click at [339, 148] on div "Display Name * LAP Documents List 5" at bounding box center [449, 149] width 388 height 16
click at [165, 97] on link "Lead Fields" at bounding box center [195, 97] width 107 height 20
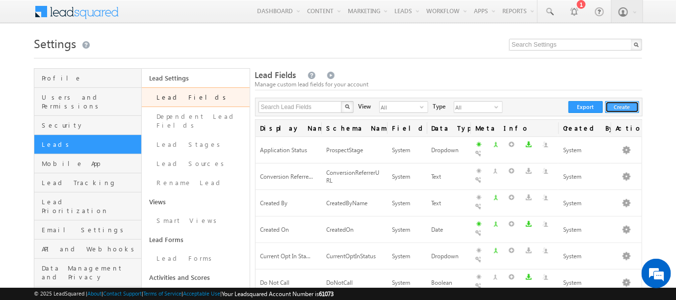
click at [627, 105] on button "Create" at bounding box center [622, 107] width 34 height 12
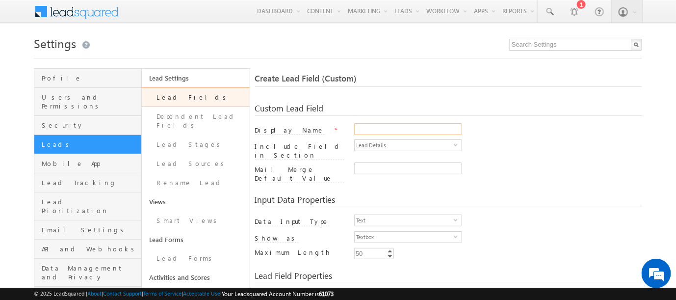
click at [373, 128] on input "Display Name" at bounding box center [408, 129] width 108 height 12
paste input "LAP Documents List 5"
type input "LAP Documents List 10"
click at [495, 162] on div at bounding box center [498, 170] width 288 height 16
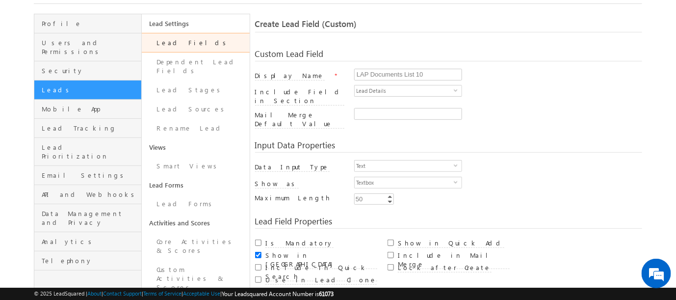
scroll to position [109, 0]
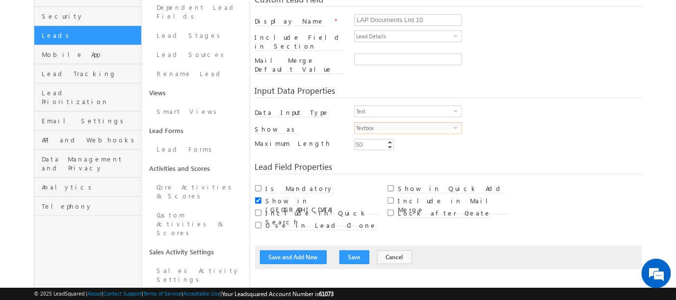
click at [459, 123] on span "select" at bounding box center [458, 131] width 8 height 17
click at [454, 108] on span "select" at bounding box center [458, 110] width 8 height 4
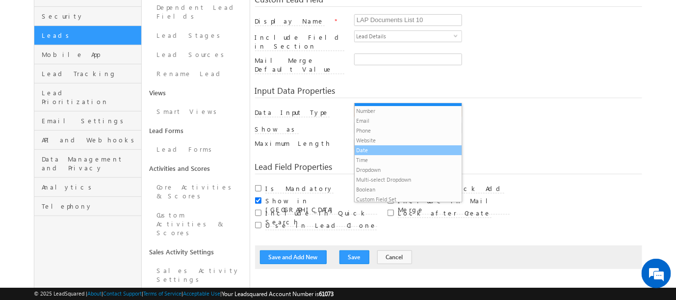
scroll to position [10, 0]
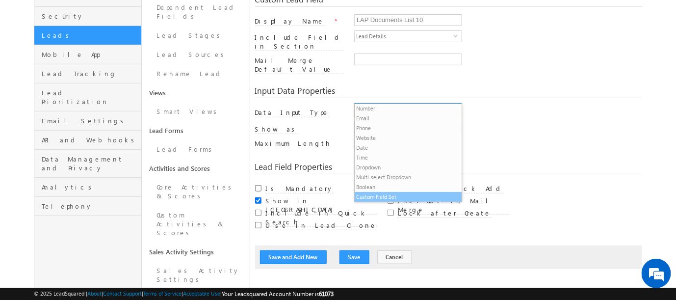
click at [377, 199] on li "Custom Field Set" at bounding box center [408, 197] width 107 height 10
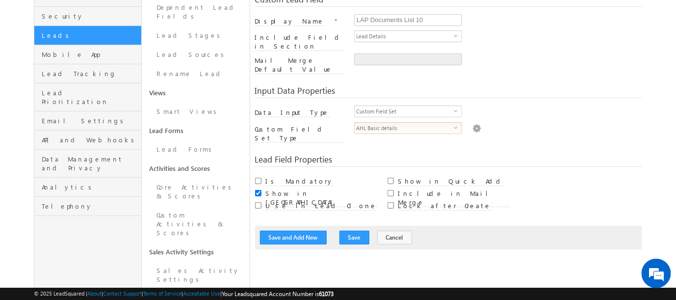
click at [452, 123] on span "AHL Basic details" at bounding box center [404, 128] width 99 height 11
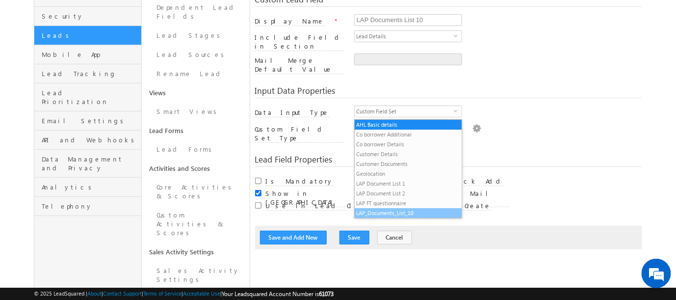
click at [387, 212] on li "LAP_Documents_List_10" at bounding box center [408, 213] width 107 height 10
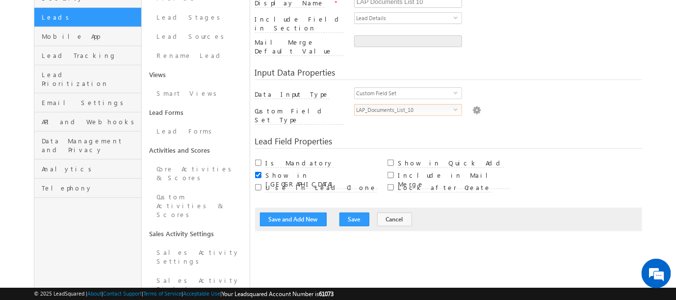
scroll to position [218, 0]
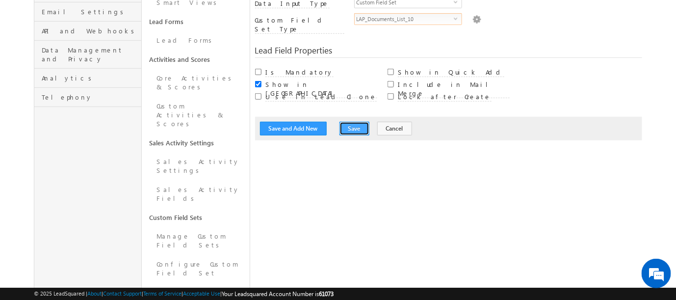
click at [350, 122] on button "Save" at bounding box center [354, 129] width 30 height 14
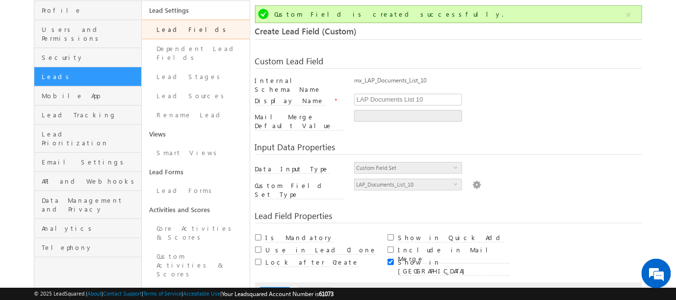
scroll to position [0, 0]
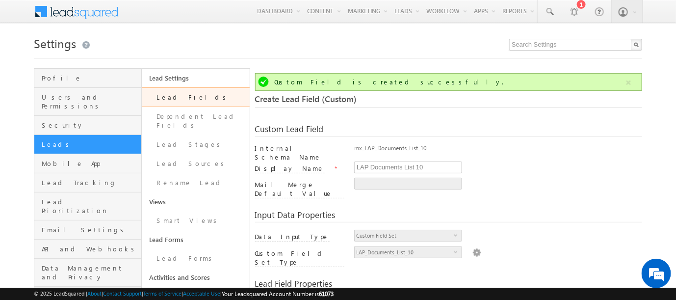
click at [165, 93] on link "Lead Fields" at bounding box center [195, 97] width 107 height 20
